Goal: Information Seeking & Learning: Learn about a topic

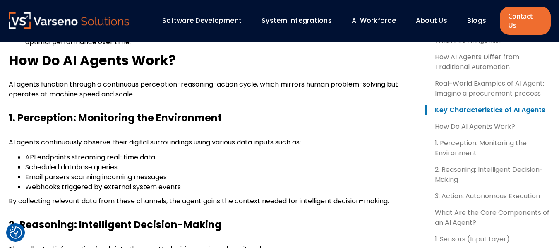
scroll to position [732, 0]
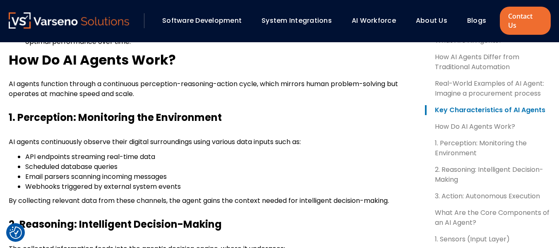
click at [89, 172] on span "Email parsers scanning incoming messages" at bounding box center [96, 177] width 142 height 10
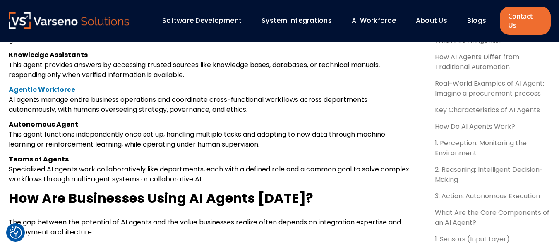
scroll to position [2043, 0]
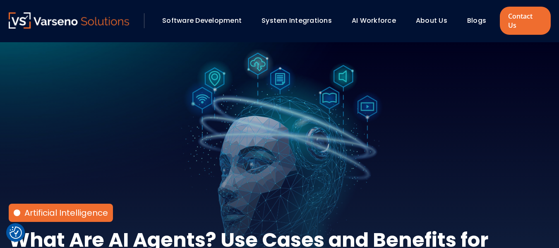
click at [197, 117] on div "Artificial Intelligence What Are AI Agents? Use Cases and Benefits for Modern B…" at bounding box center [279, 176] width 559 height 269
